Goal: Navigation & Orientation: Find specific page/section

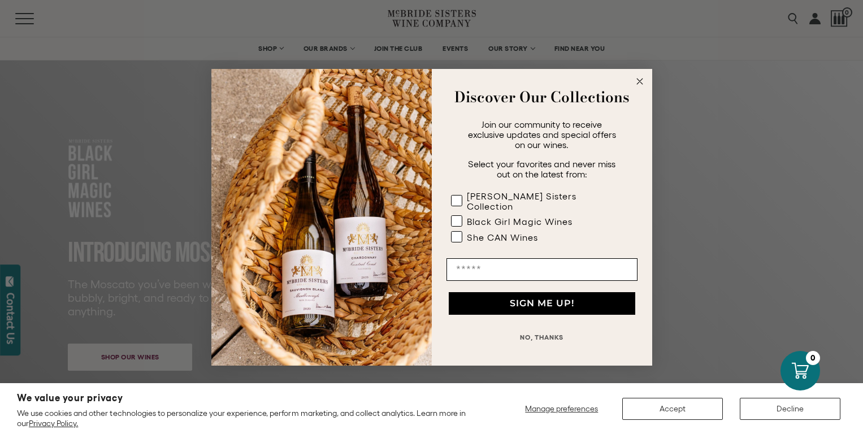
click at [641, 85] on circle "Close dialog" at bounding box center [639, 81] width 13 height 13
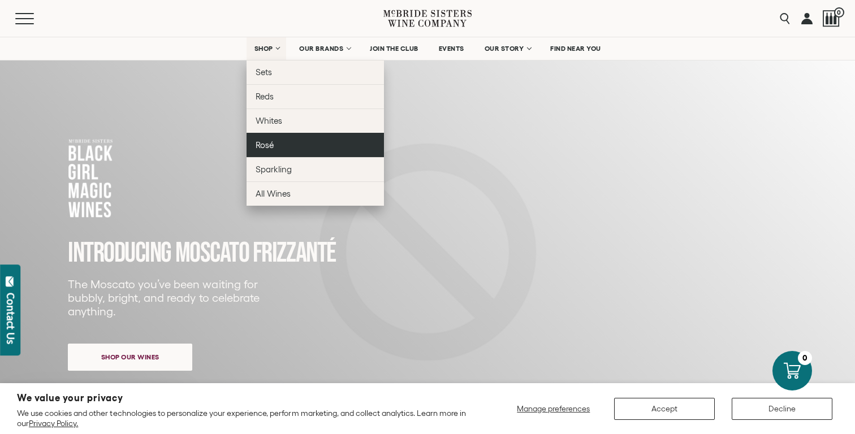
click at [268, 149] on span "Rosé" at bounding box center [265, 145] width 18 height 10
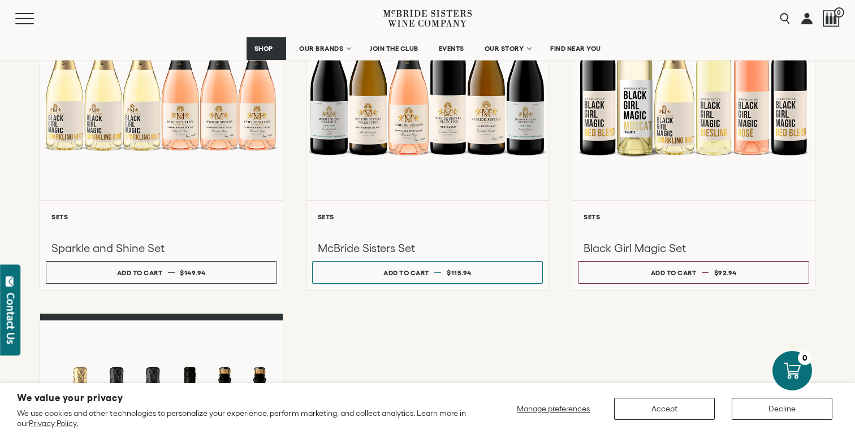
scroll to position [565, 0]
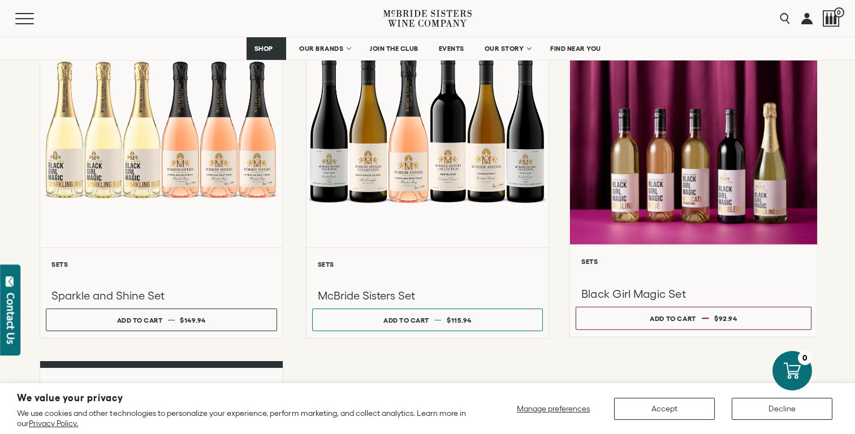
click at [590, 265] on h6 "Sets" at bounding box center [693, 261] width 224 height 7
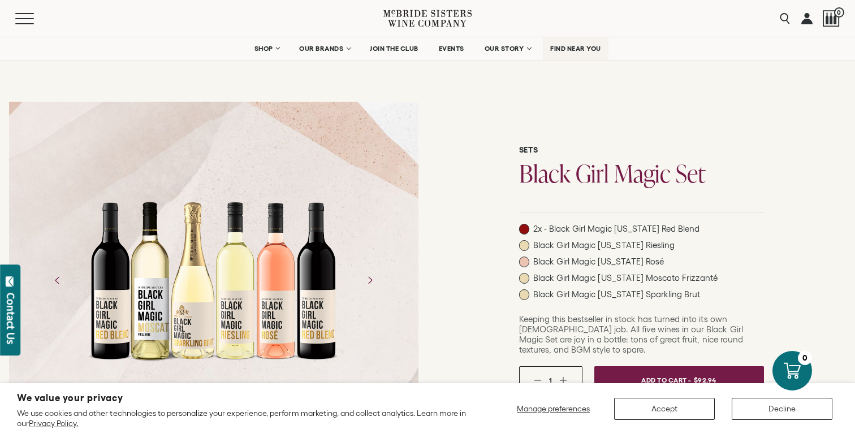
click at [580, 51] on span "FIND NEAR YOU" at bounding box center [575, 49] width 51 height 8
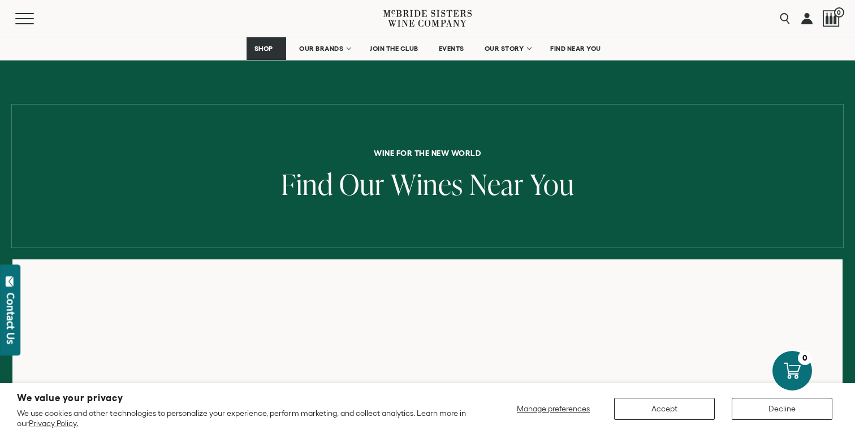
scroll to position [113, 0]
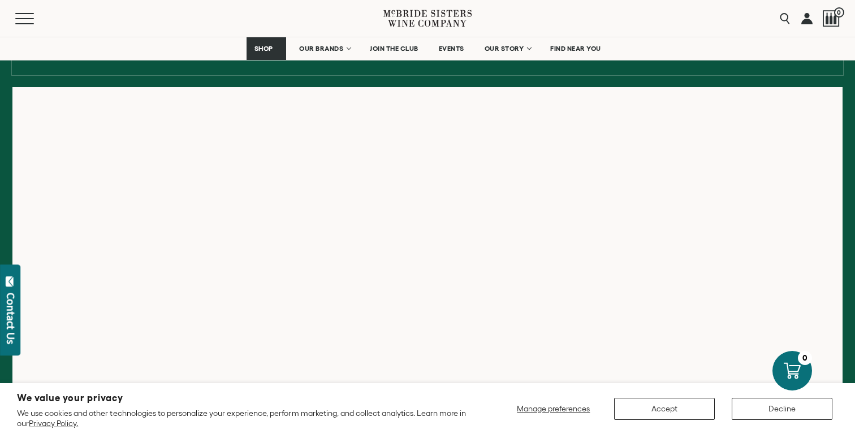
scroll to position [170, 0]
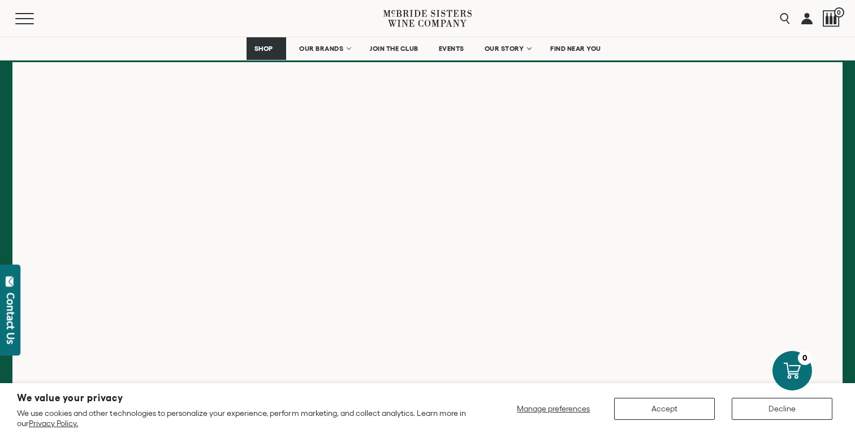
scroll to position [226, 0]
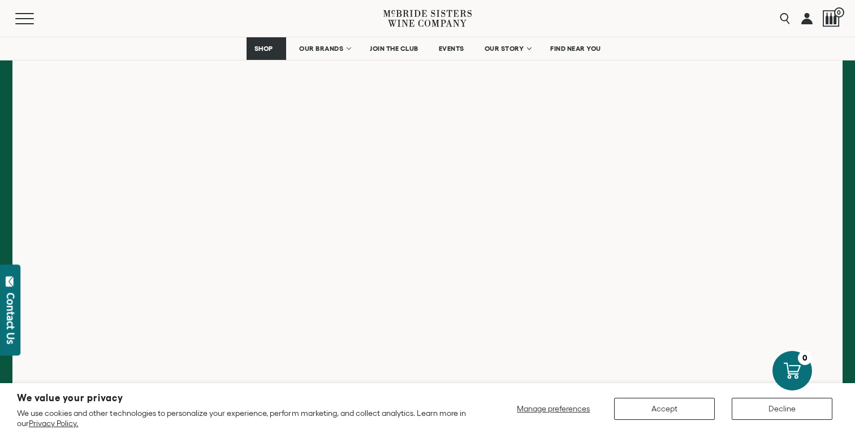
scroll to position [283, 0]
